Goal: Information Seeking & Learning: Learn about a topic

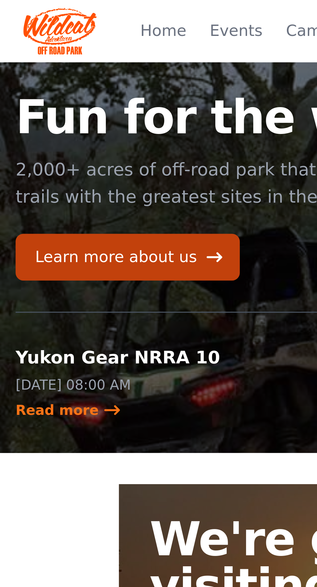
click at [86, 10] on link "Events" at bounding box center [78, 10] width 17 height 8
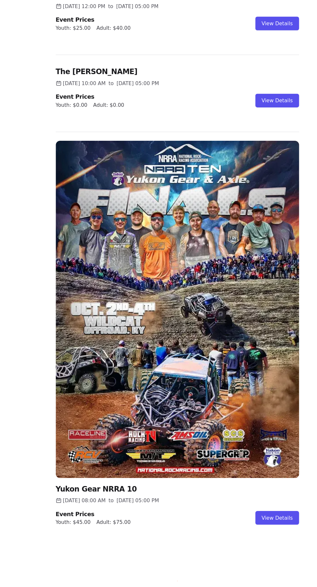
scroll to position [325, 0]
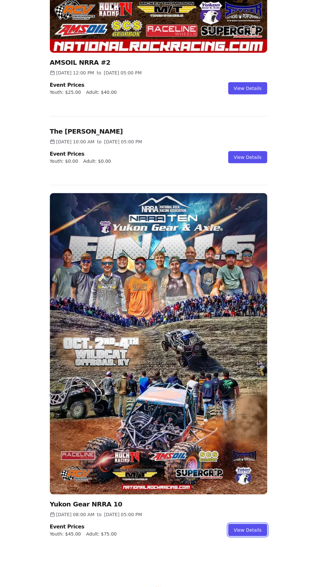
click at [252, 533] on link "View Details" at bounding box center [247, 530] width 39 height 12
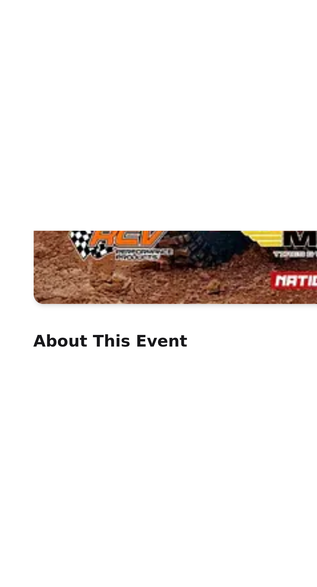
scroll to position [136, 0]
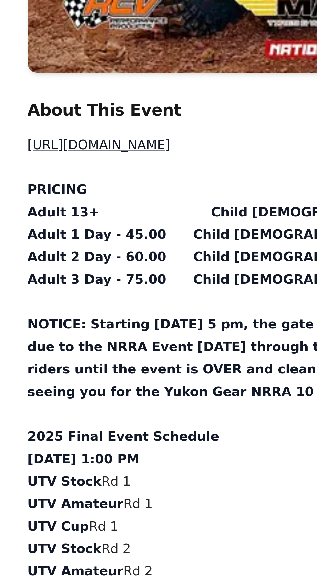
click at [71, 375] on link "[URL][DOMAIN_NAME]" at bounding box center [43, 374] width 58 height 6
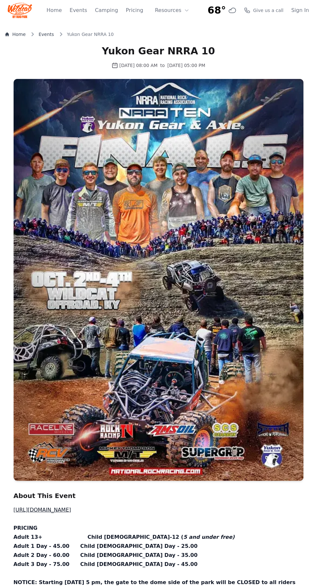
click at [21, 34] on link "Home" at bounding box center [15, 34] width 20 height 6
